Goal: Entertainment & Leisure: Consume media (video, audio)

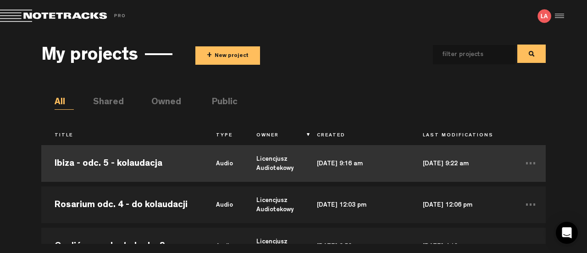
scroll to position [184, 0]
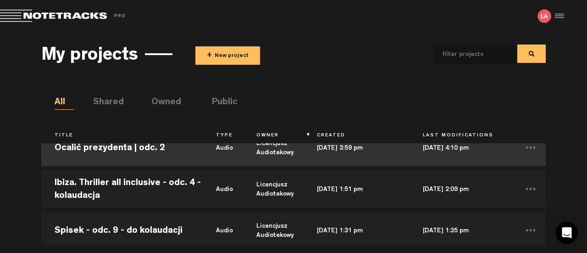
click at [140, 154] on td "Ocalić prezydenta | odc. 2" at bounding box center [122, 147] width 162 height 41
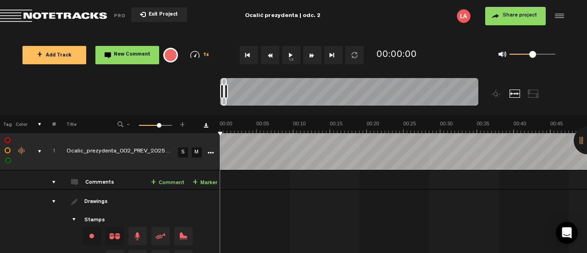
click at [296, 55] on button "1x" at bounding box center [291, 55] width 18 height 18
click at [287, 56] on button "1x" at bounding box center [291, 55] width 18 height 18
click at [292, 56] on button "1x" at bounding box center [291, 55] width 18 height 18
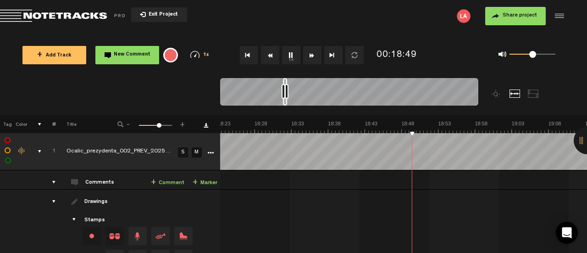
scroll to position [0, 8088]
click at [293, 54] on button "1x" at bounding box center [291, 55] width 18 height 18
click at [289, 57] on button "1x" at bounding box center [291, 55] width 18 height 18
click at [287, 54] on button "1x" at bounding box center [291, 55] width 18 height 18
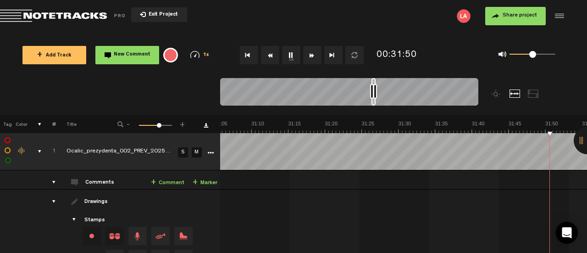
scroll to position [0, 13825]
click at [290, 54] on button "1x" at bounding box center [291, 55] width 18 height 18
click at [294, 56] on button "1x" at bounding box center [291, 55] width 18 height 18
